Goal: Navigation & Orientation: Find specific page/section

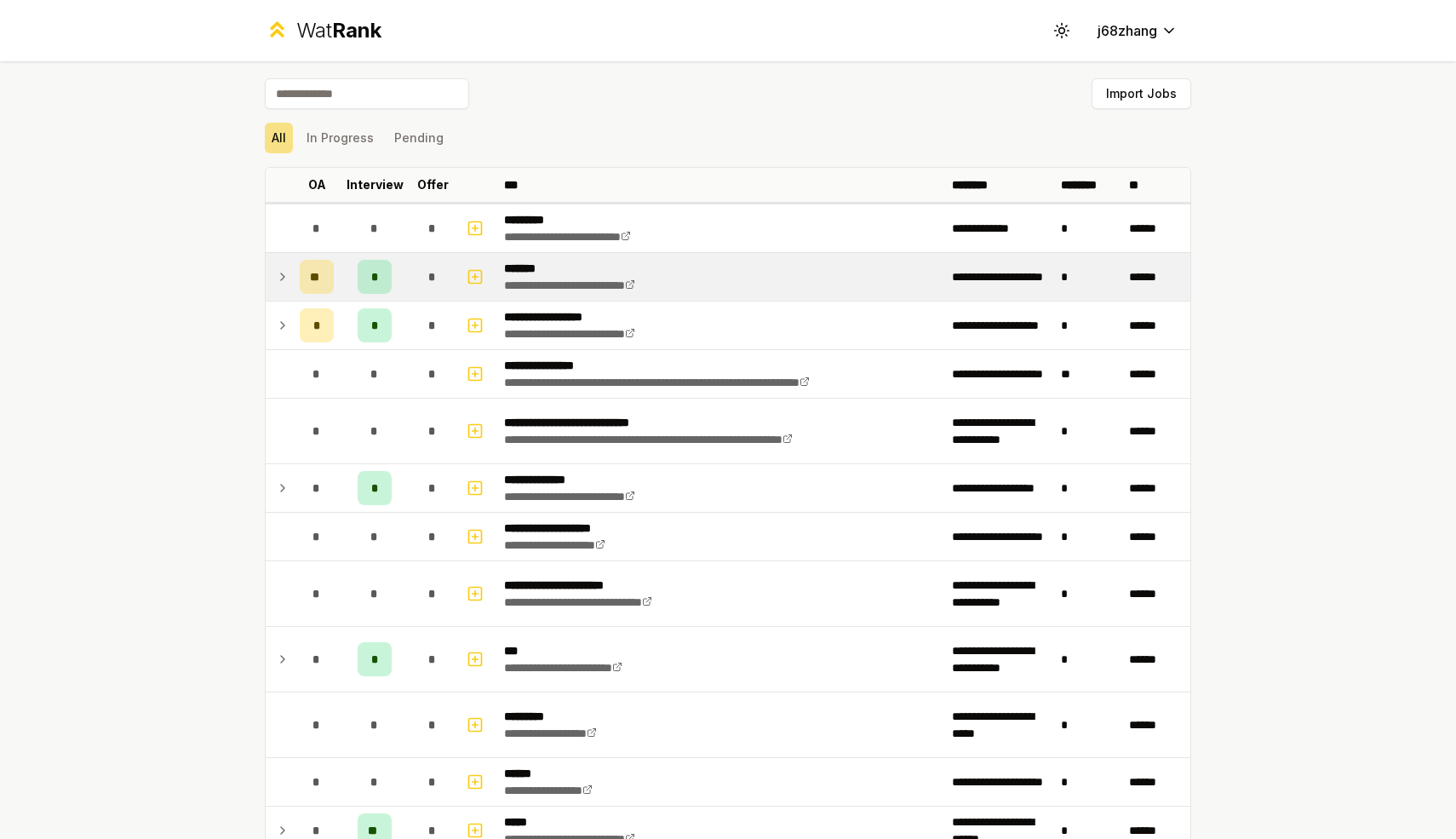
click at [272, 268] on td at bounding box center [279, 277] width 27 height 48
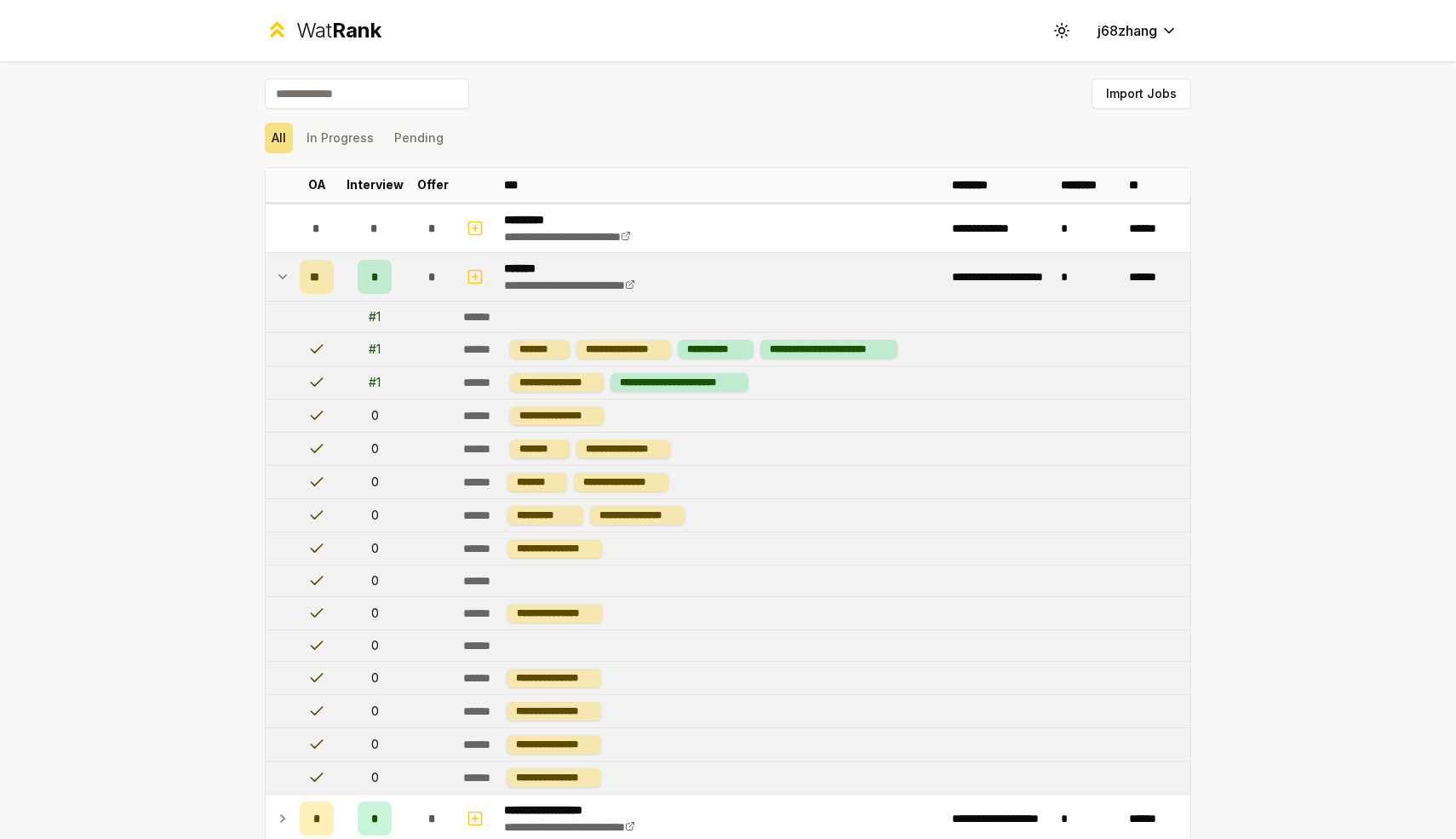
click at [377, 316] on div "# 1" at bounding box center [375, 317] width 12 height 17
click at [389, 355] on td "# 1" at bounding box center [375, 349] width 68 height 32
click at [629, 284] on link "**********" at bounding box center [570, 285] width 132 height 12
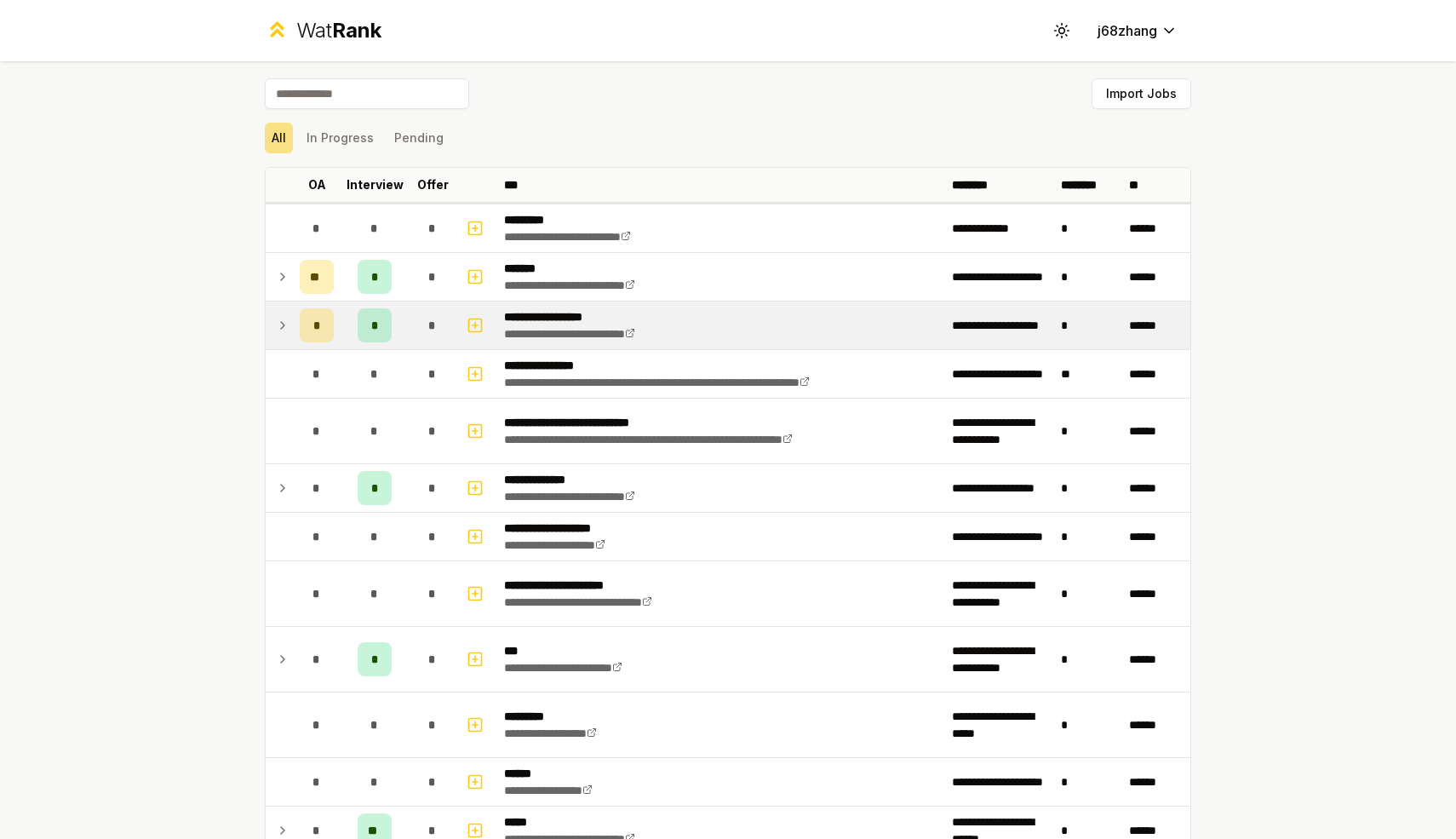
click at [284, 322] on icon at bounding box center [283, 326] width 14 height 21
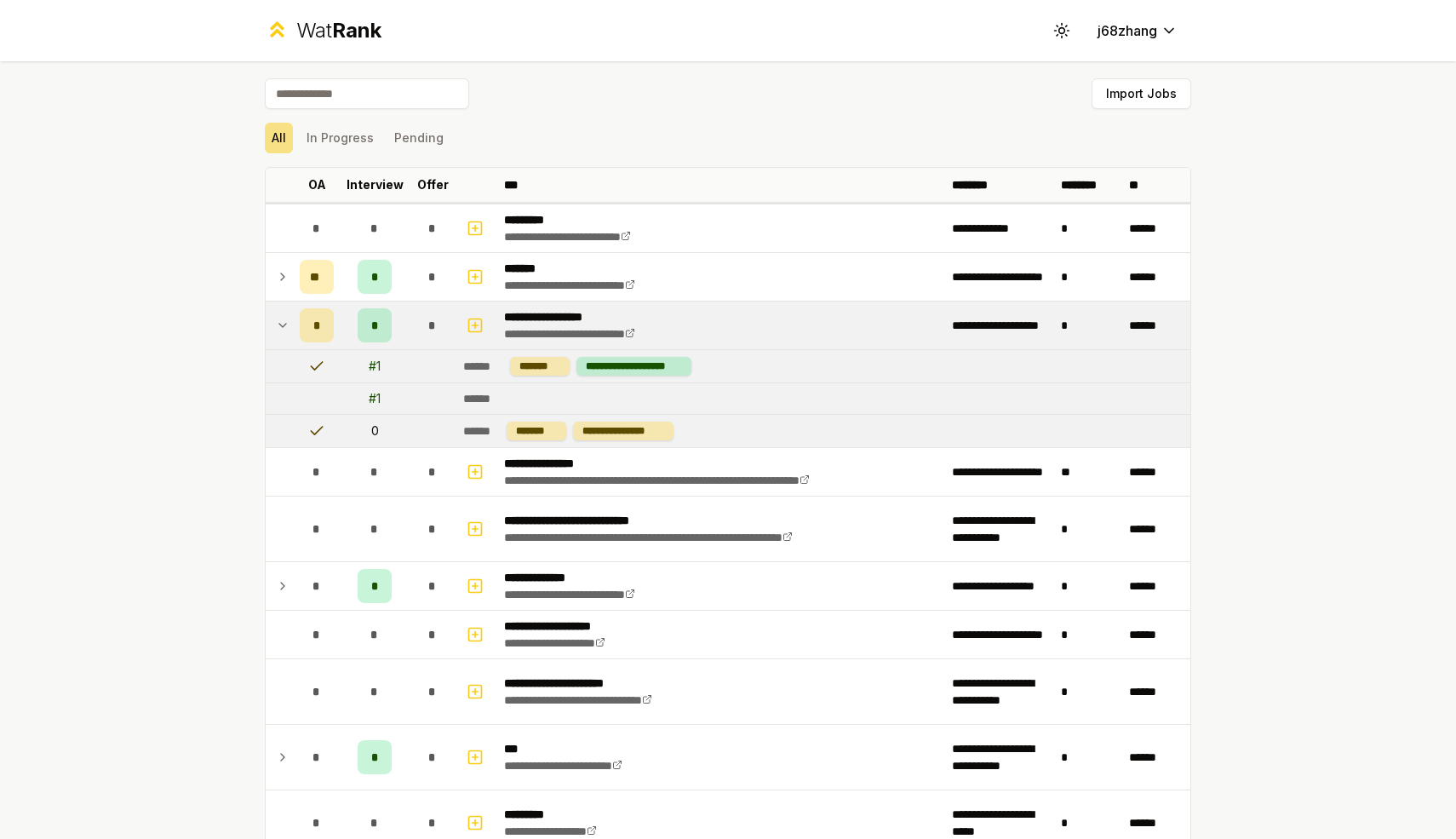
click at [284, 327] on icon at bounding box center [283, 326] width 14 height 21
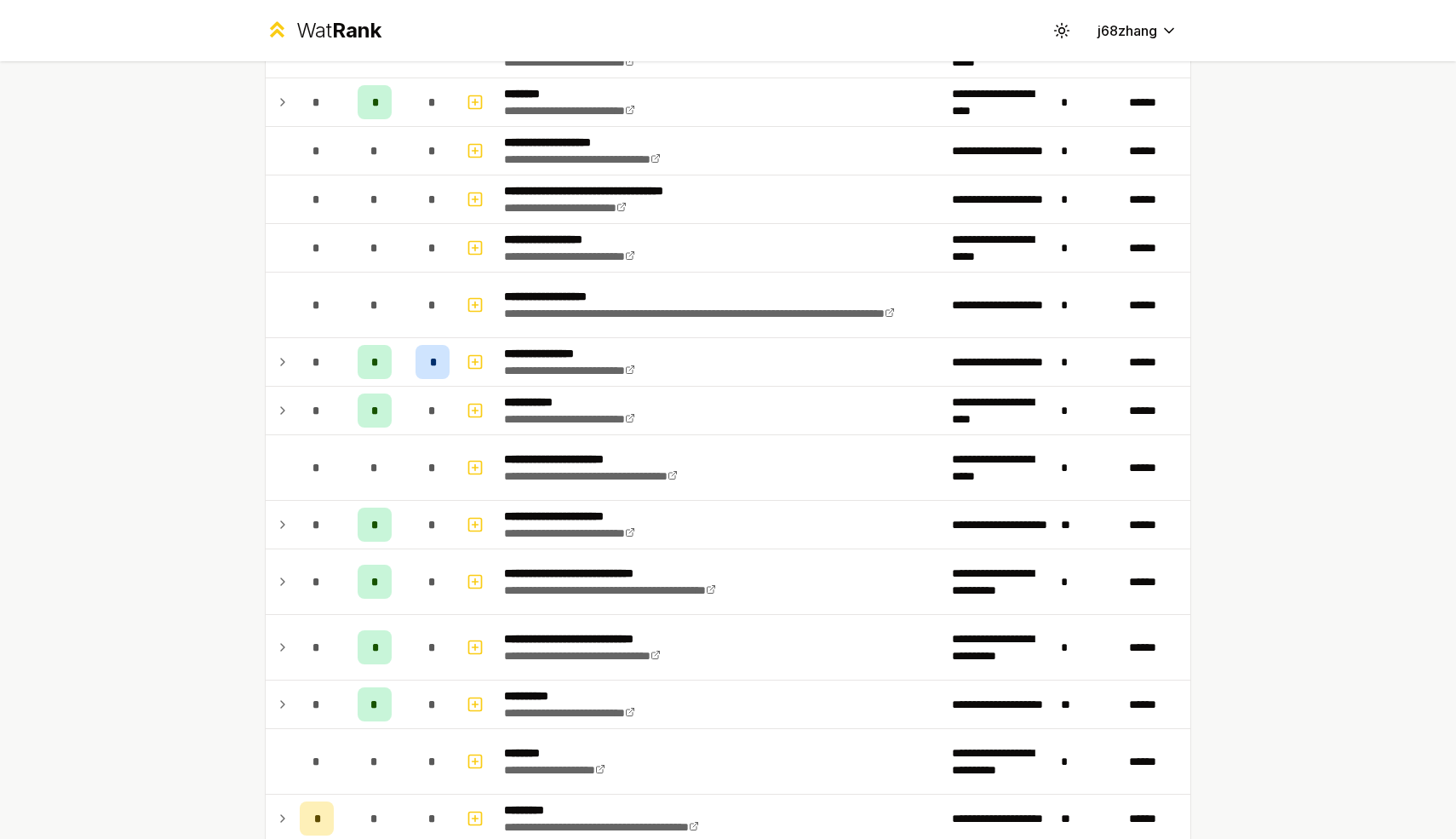
scroll to position [1472, 0]
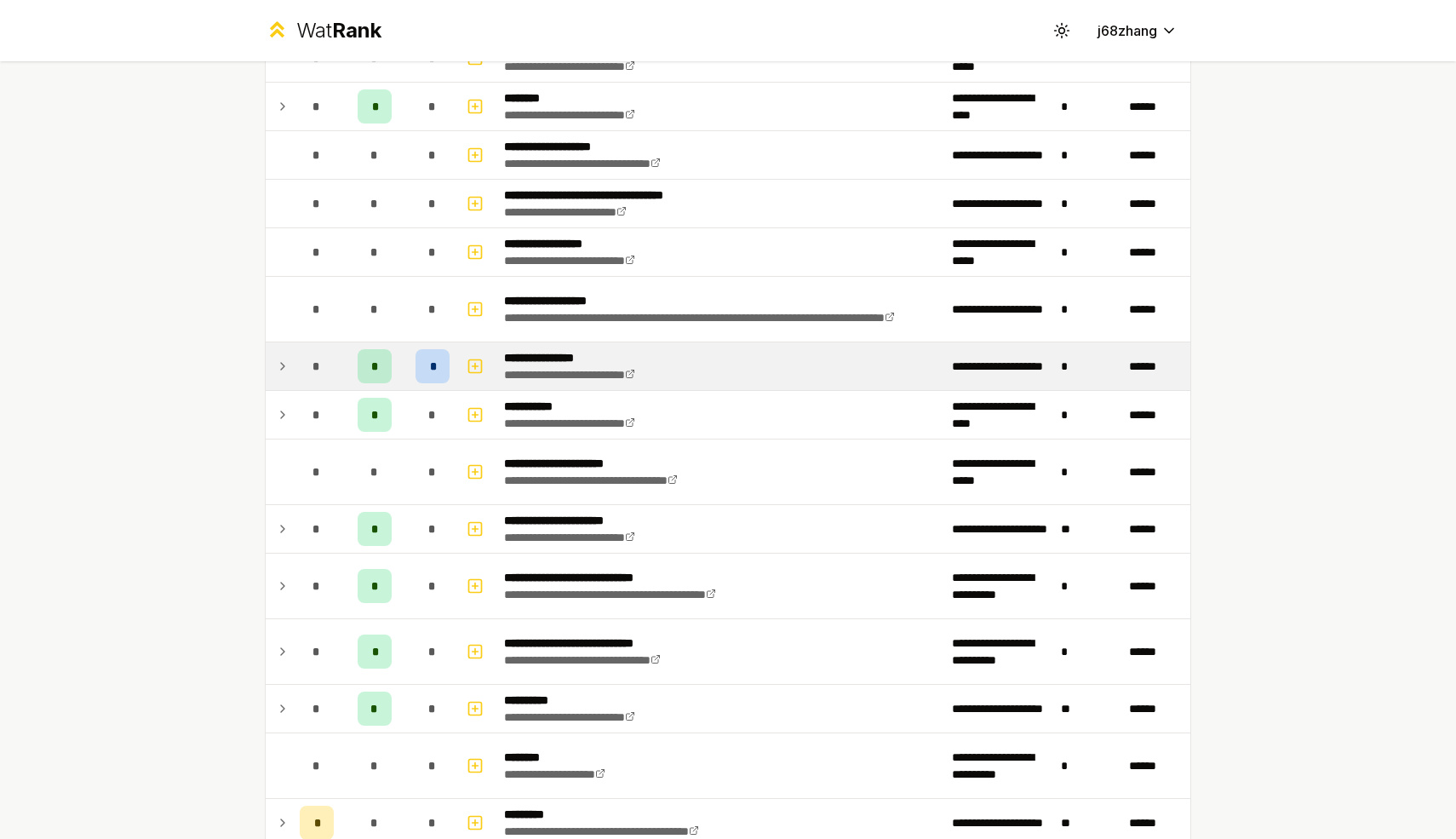
click at [449, 362] on td "*" at bounding box center [432, 367] width 48 height 48
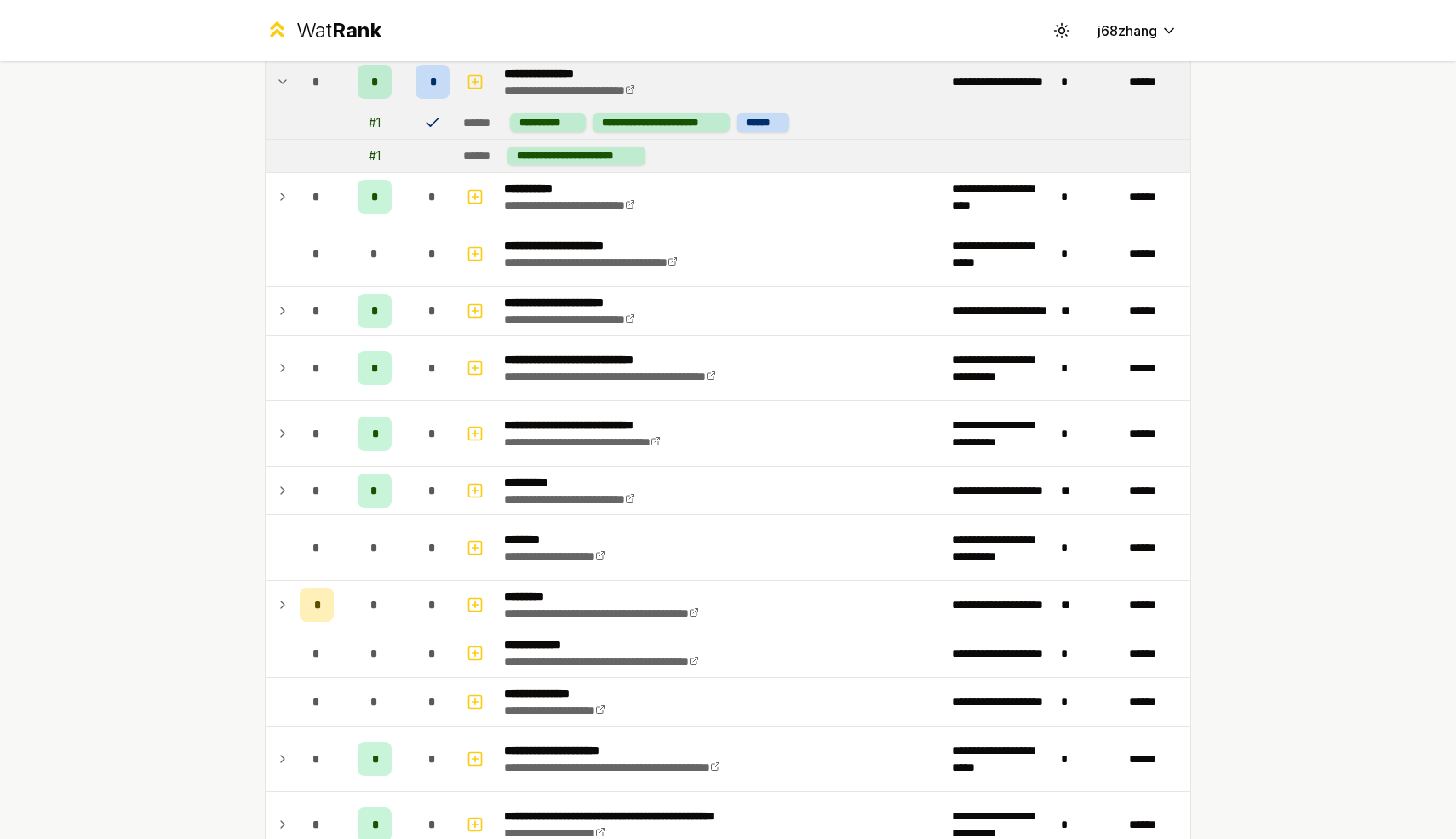
scroll to position [1978, 0]
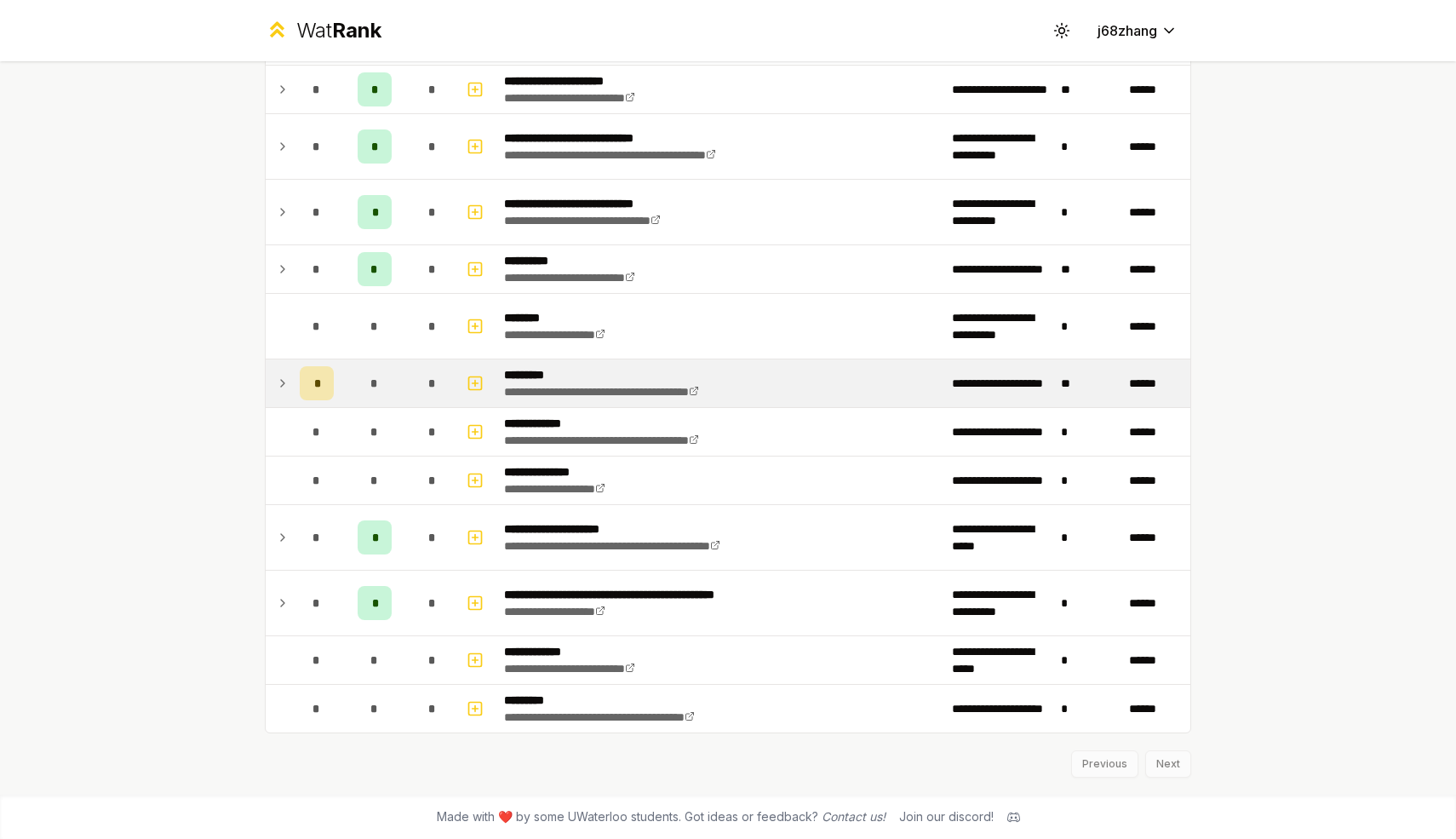
click at [283, 388] on icon at bounding box center [283, 384] width 14 height 21
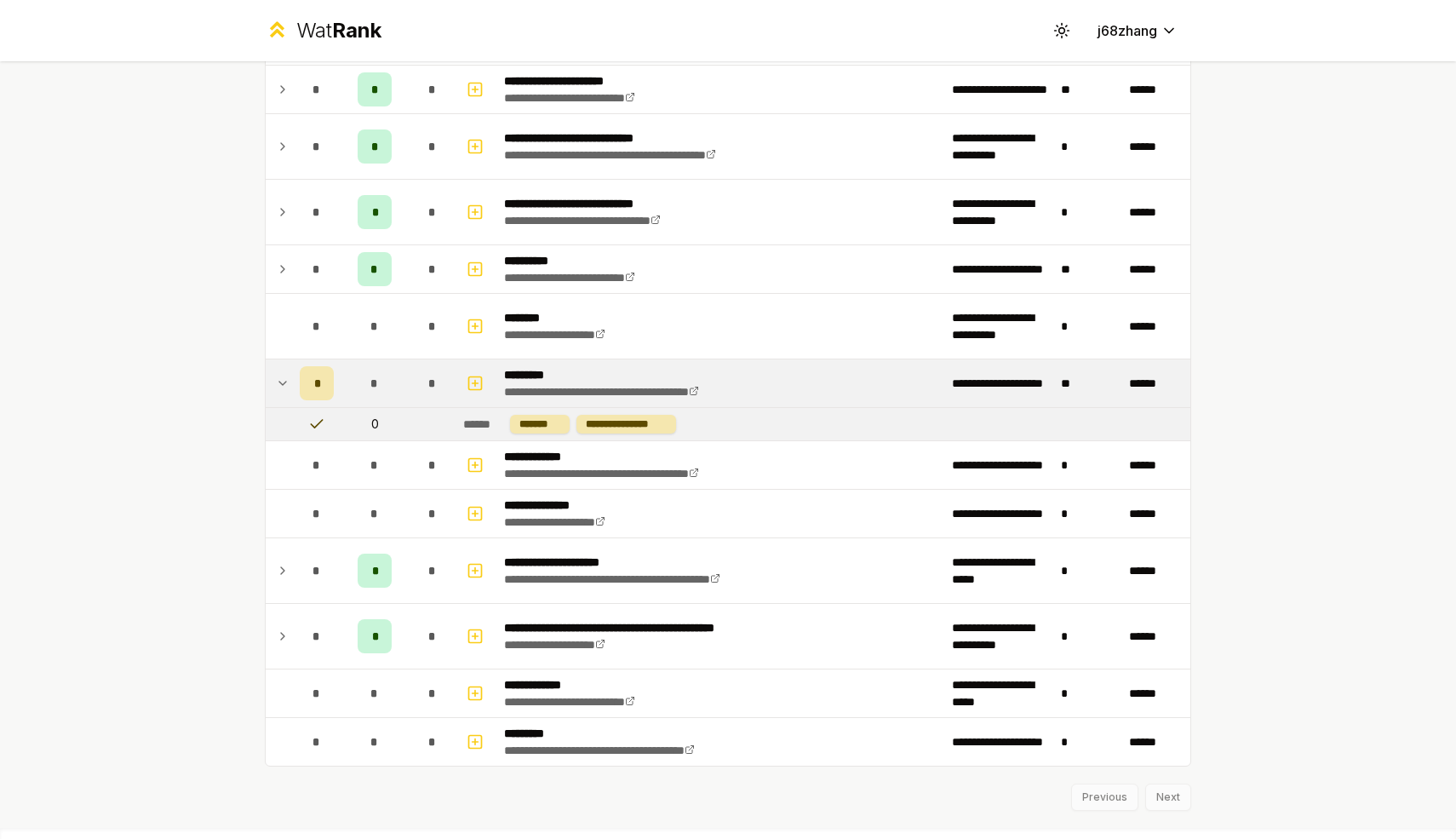
click at [283, 388] on icon at bounding box center [283, 384] width 14 height 21
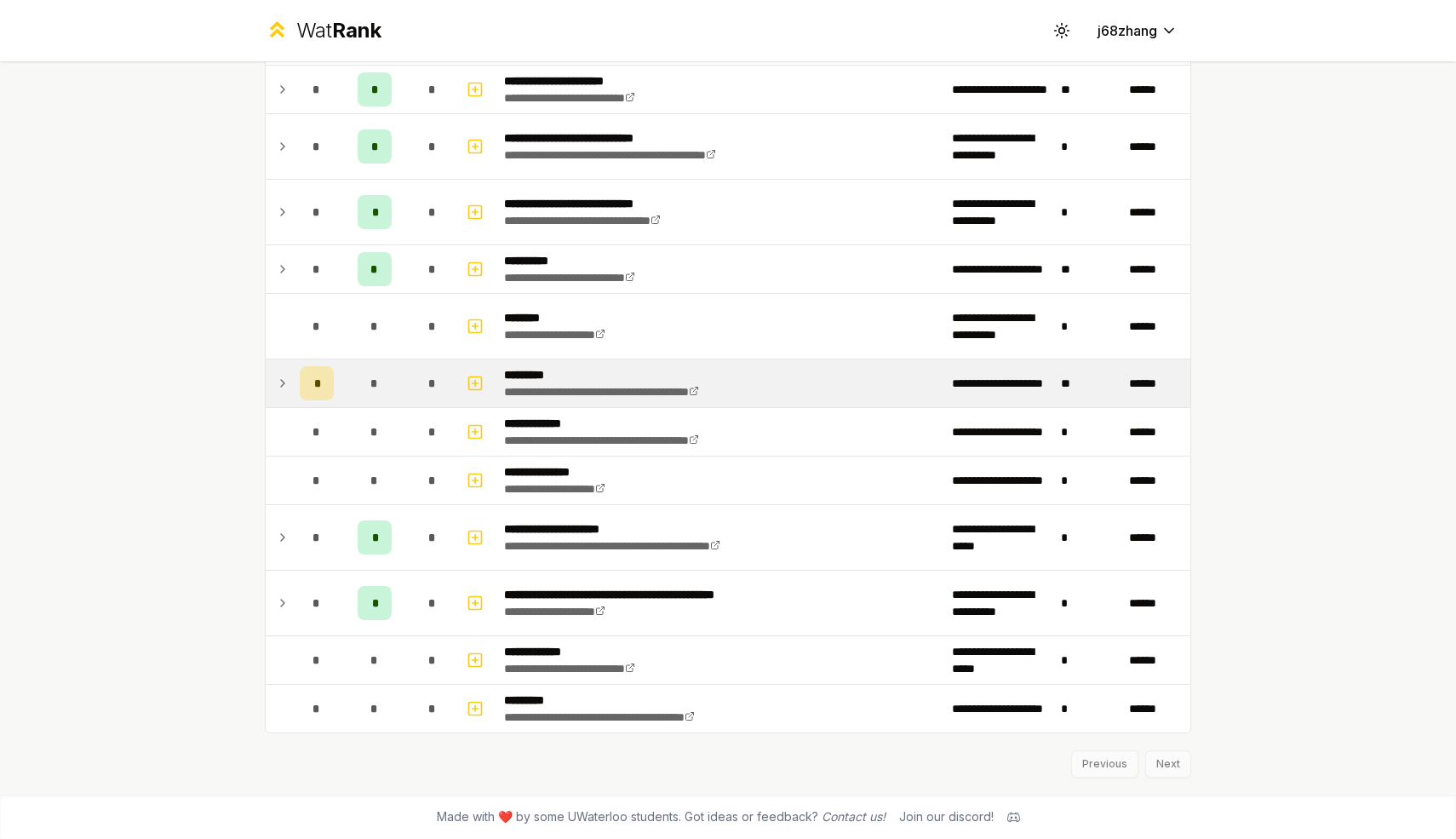
click at [283, 388] on icon at bounding box center [283, 384] width 14 height 21
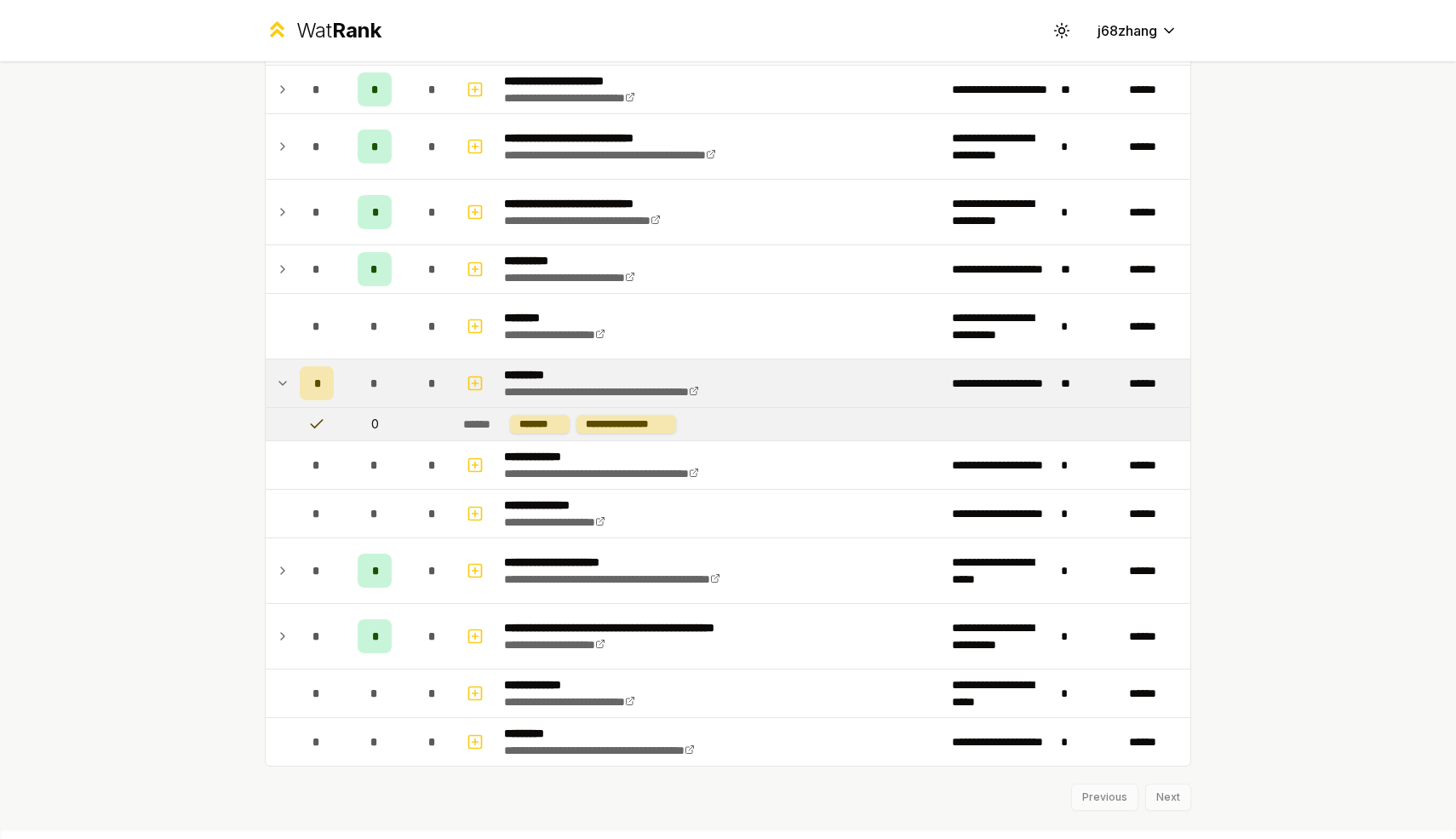
click at [283, 388] on icon at bounding box center [283, 384] width 14 height 21
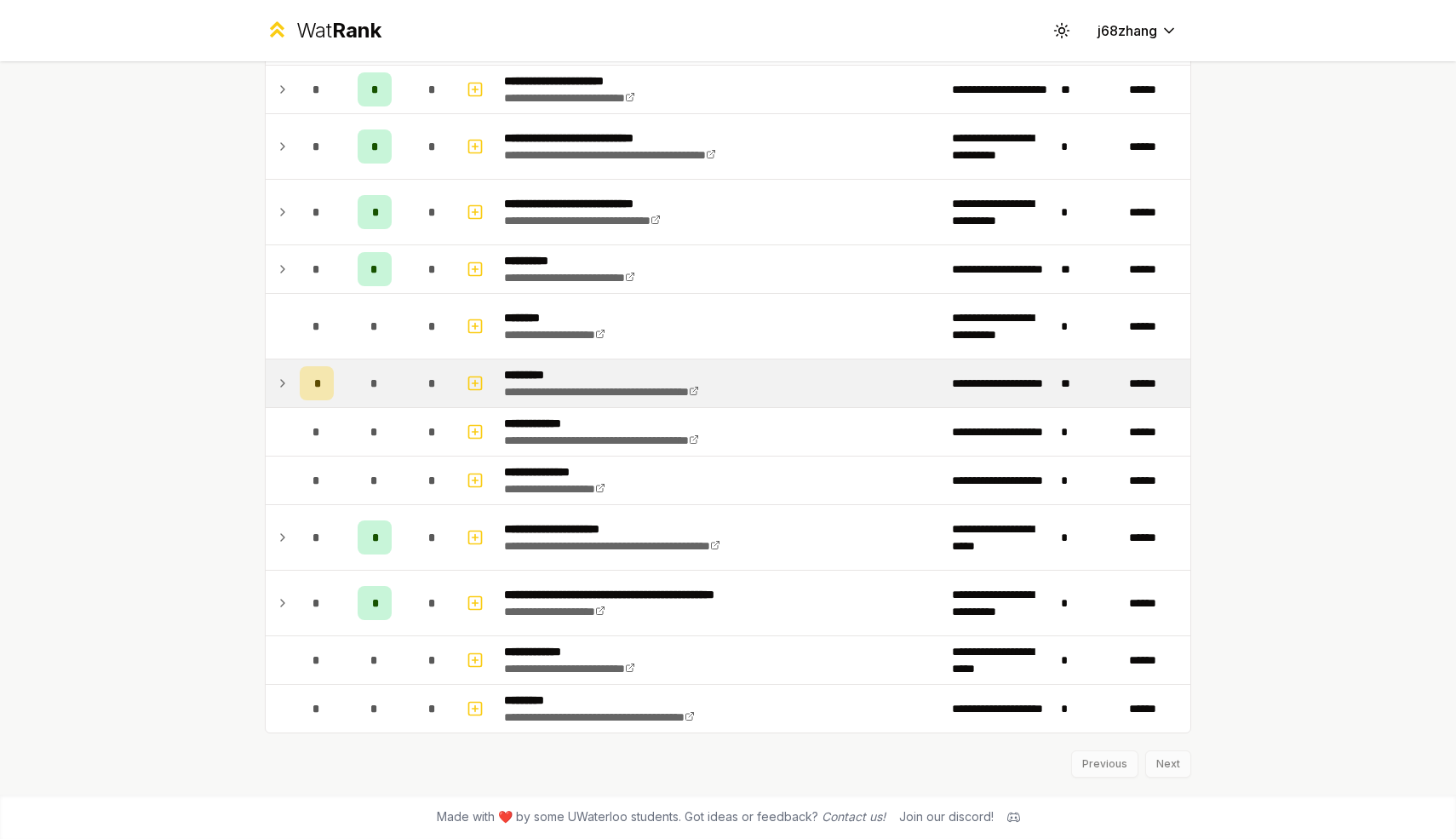
click at [1180, 769] on div "Previous Next" at bounding box center [728, 755] width 927 height 44
